Goal: Task Accomplishment & Management: Complete application form

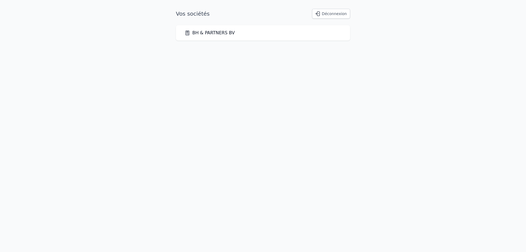
click at [249, 29] on div "BH & PARTNERS BV" at bounding box center [263, 32] width 174 height 15
click at [215, 30] on link "BH & PARTNERS BV" at bounding box center [210, 33] width 50 height 7
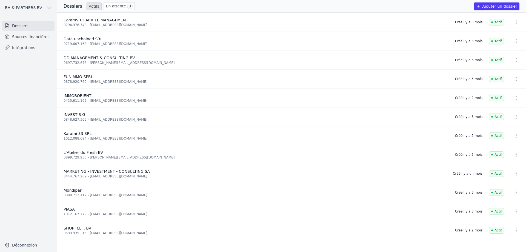
click at [109, 2] on link "En attente 3" at bounding box center [119, 6] width 31 height 8
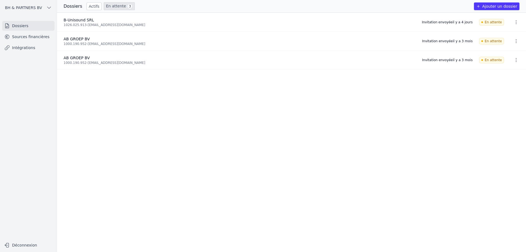
click at [87, 6] on link "Actifs" at bounding box center [94, 6] width 15 height 8
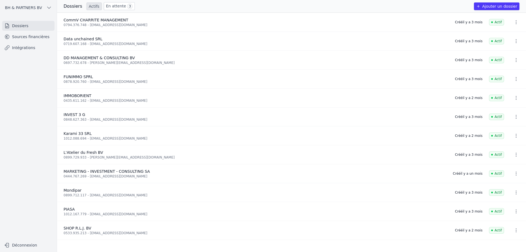
click at [100, 3] on div "Actifs En attente 3" at bounding box center [111, 6] width 48 height 8
click at [113, 8] on link "En attente 3" at bounding box center [119, 6] width 31 height 8
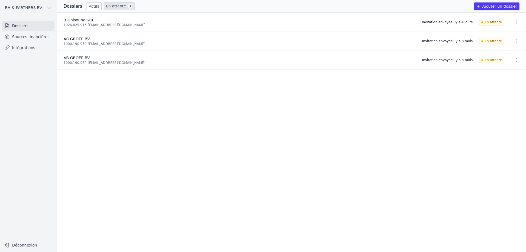
click at [90, 5] on link "Actifs" at bounding box center [94, 6] width 15 height 8
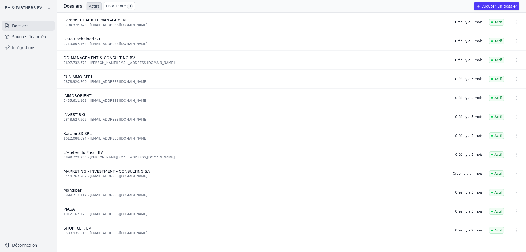
click at [506, 7] on button "Ajouter un dossier" at bounding box center [497, 6] width 46 height 8
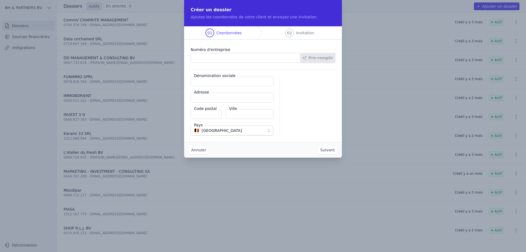
click at [202, 56] on input "Numéro d'entreprise" at bounding box center [246, 58] width 110 height 10
type input "0682.640.765"
click at [326, 57] on button "Pré-remplir" at bounding box center [317, 58] width 35 height 10
type input "BEECKMANN TRADING BV"
type input "Eugeen [STREET_ADDRESS]"
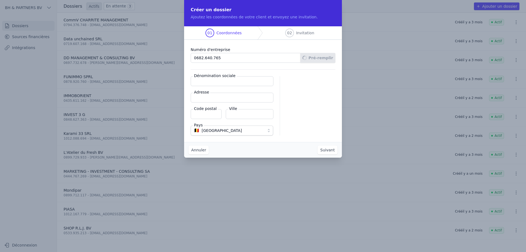
type input "1831"
type input "Machelen"
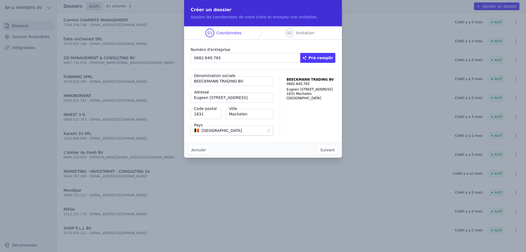
click at [327, 150] on button "Suivant" at bounding box center [328, 150] width 20 height 9
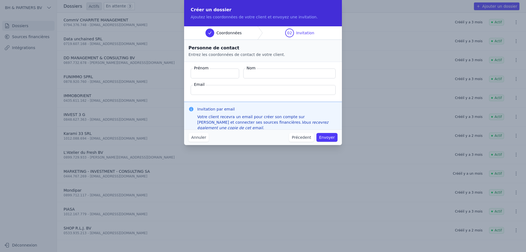
click at [207, 89] on input "Email" at bounding box center [263, 90] width 145 height 10
paste input "[EMAIL_ADDRESS][DOMAIN_NAME]"
type input "[EMAIL_ADDRESS][DOMAIN_NAME]"
click at [209, 75] on input "Prénom" at bounding box center [215, 74] width 49 height 10
type input "[PERSON_NAME]"
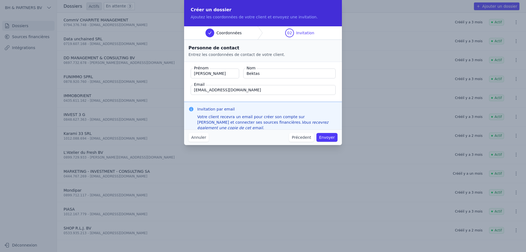
type input "Bektas"
click at [329, 138] on button "Envoyer" at bounding box center [327, 137] width 21 height 9
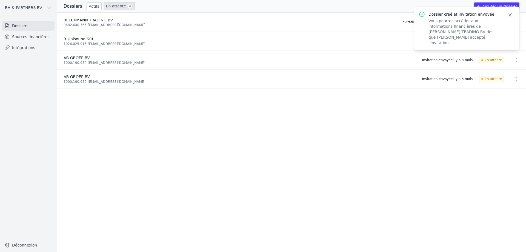
click at [443, 143] on ul "BEECKMANN TRADING BV 0682.640.765 - [EMAIL_ADDRESS][DOMAIN_NAME] Invitation env…" at bounding box center [291, 132] width 469 height 239
click at [509, 14] on icon "button" at bounding box center [510, 14] width 5 height 5
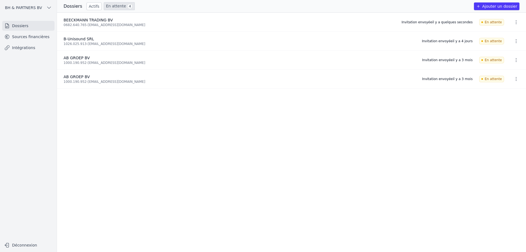
click at [514, 23] on icon "button" at bounding box center [516, 21] width 5 height 5
click at [372, 136] on div at bounding box center [263, 126] width 526 height 252
